Goal: Task Accomplishment & Management: Use online tool/utility

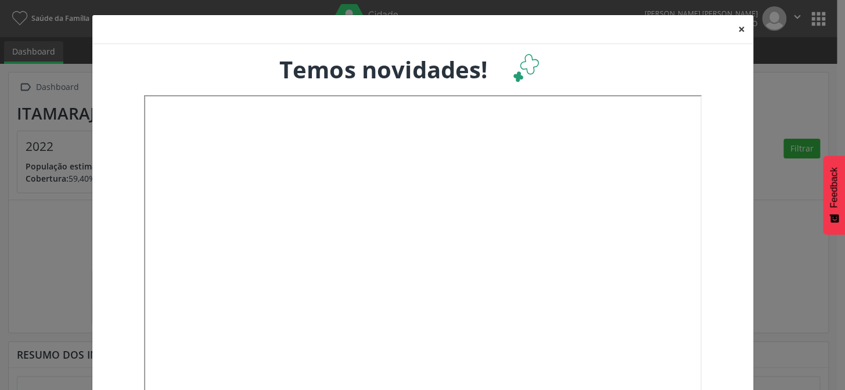
click at [739, 25] on button "×" at bounding box center [741, 29] width 23 height 28
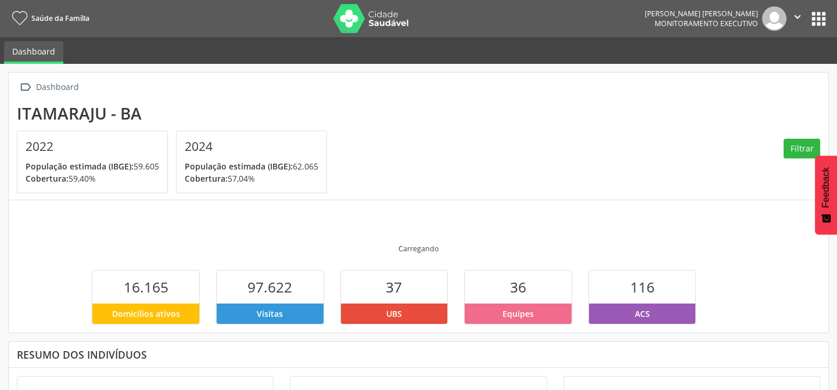
click at [815, 17] on button "apps" at bounding box center [818, 19] width 20 height 20
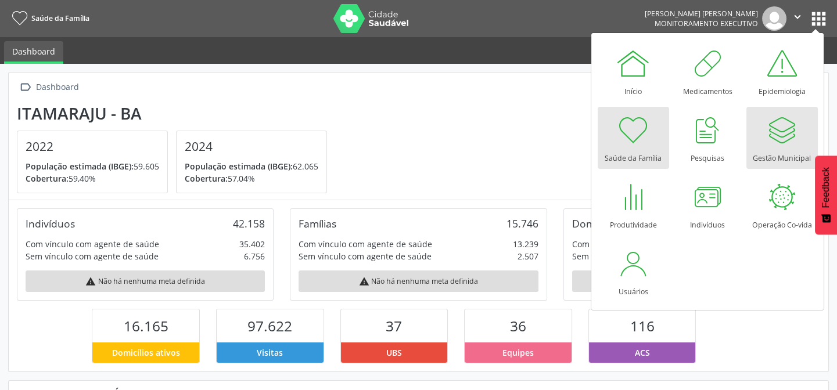
click at [772, 139] on div at bounding box center [781, 130] width 35 height 35
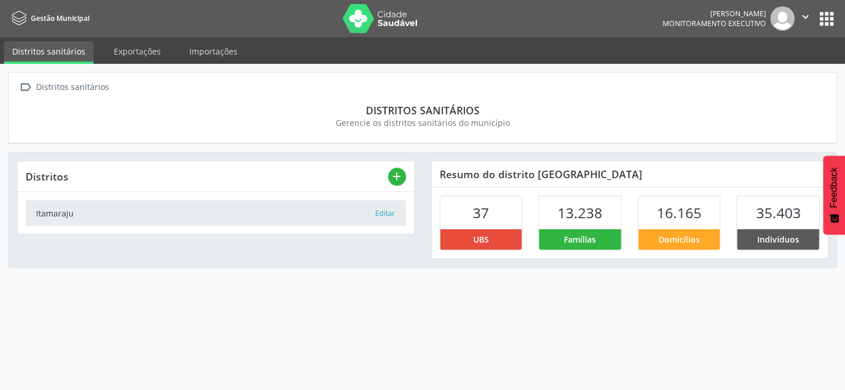
click at [825, 16] on button "apps" at bounding box center [826, 19] width 20 height 20
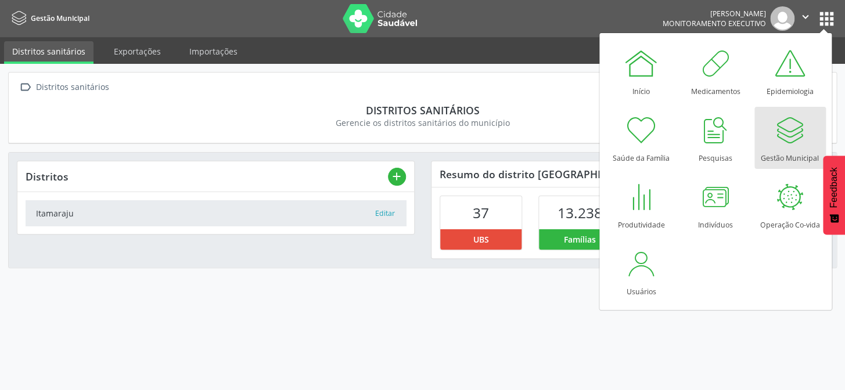
click at [766, 137] on link "Gestão Municipal" at bounding box center [789, 138] width 71 height 62
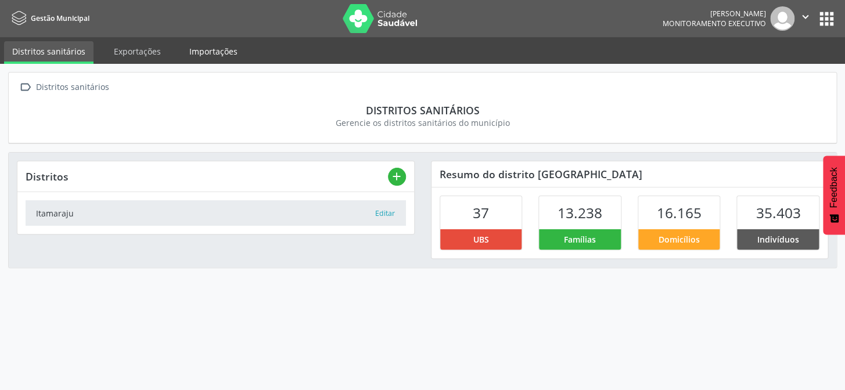
click at [203, 49] on link "Importações" at bounding box center [213, 51] width 64 height 20
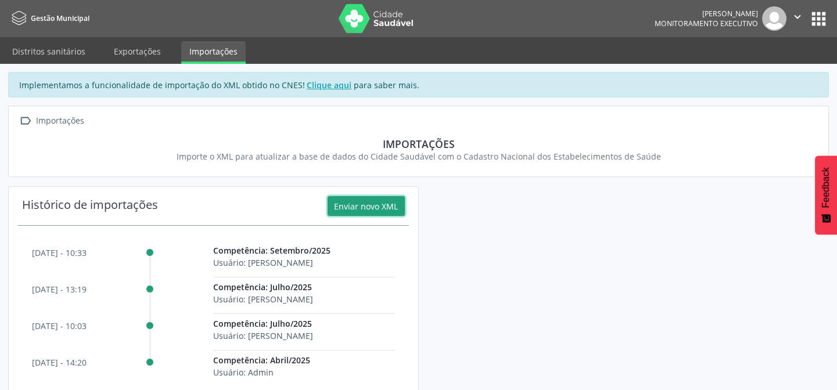
click at [360, 204] on button "Enviar novo XML" at bounding box center [366, 206] width 77 height 20
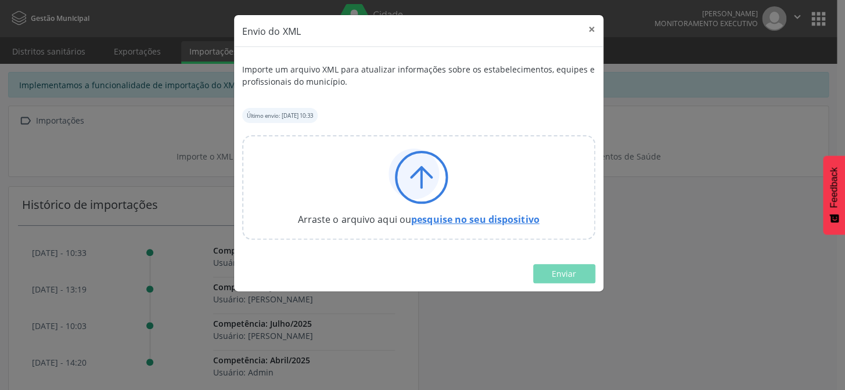
click at [503, 218] on link "pesquise no seu dispositivo" at bounding box center [475, 219] width 128 height 13
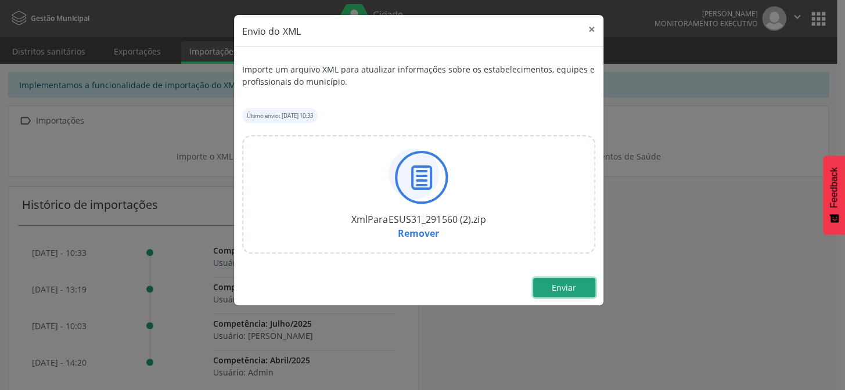
click at [575, 286] on button "Enviar" at bounding box center [564, 288] width 62 height 20
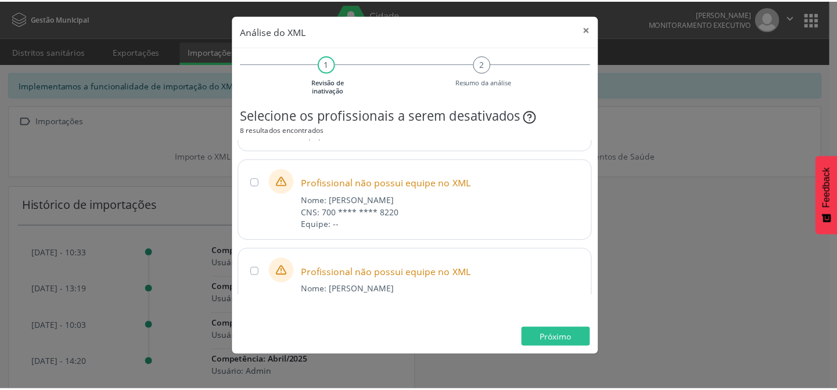
scroll to position [465, 0]
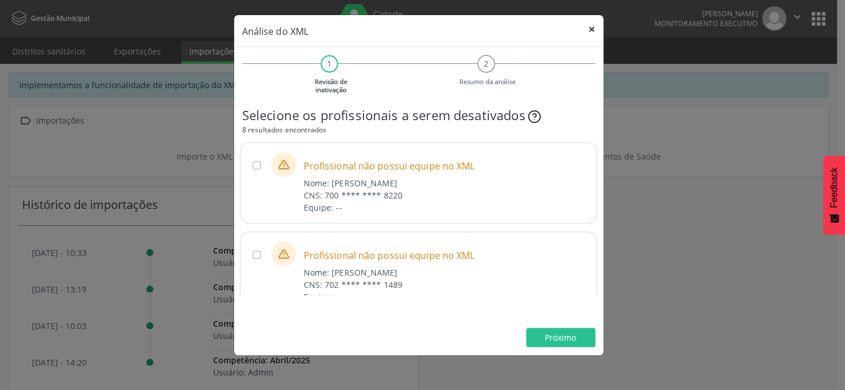
click at [589, 29] on button "×" at bounding box center [591, 29] width 23 height 28
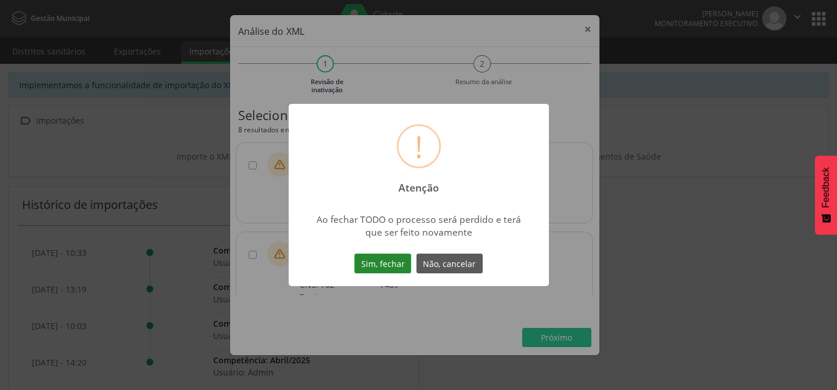
click at [388, 261] on button "Sim, fechar" at bounding box center [382, 264] width 57 height 20
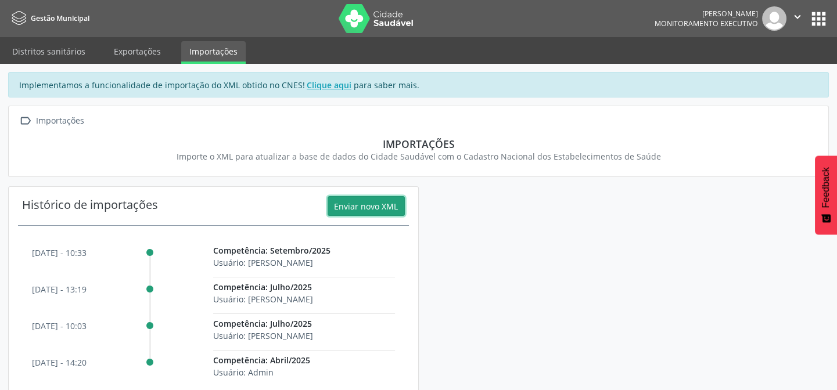
click at [798, 14] on icon "" at bounding box center [797, 16] width 13 height 13
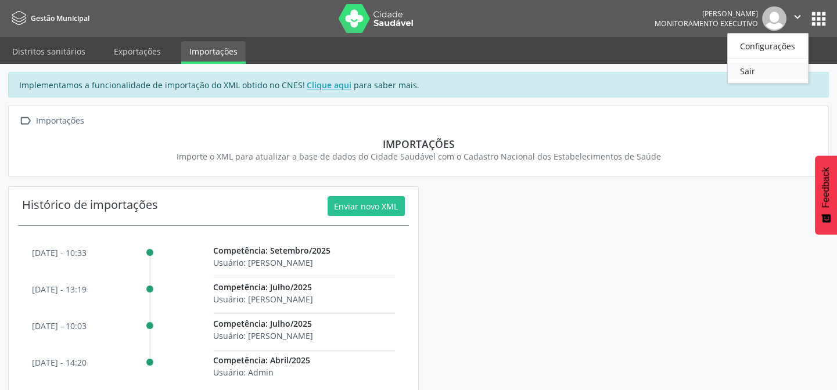
click at [741, 71] on link "Sair" at bounding box center [768, 71] width 80 height 16
